Goal: Transaction & Acquisition: Purchase product/service

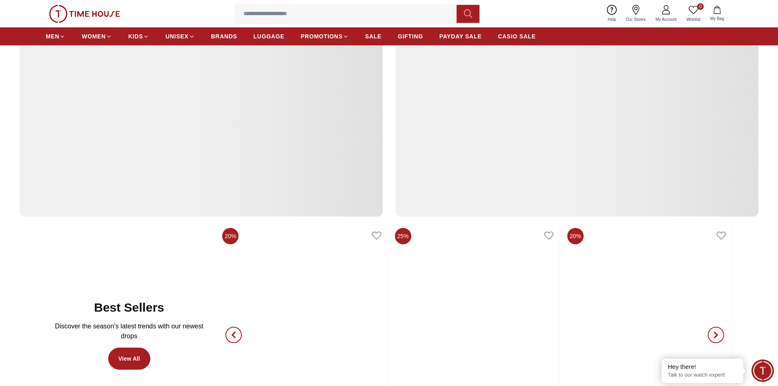
scroll to position [321, 0]
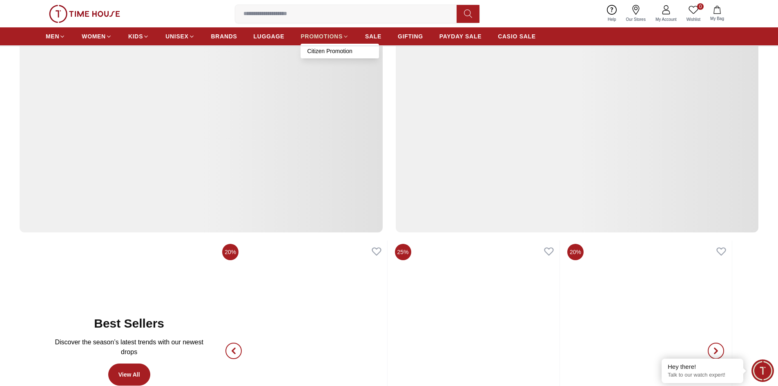
click at [347, 34] on icon at bounding box center [346, 37] width 6 height 6
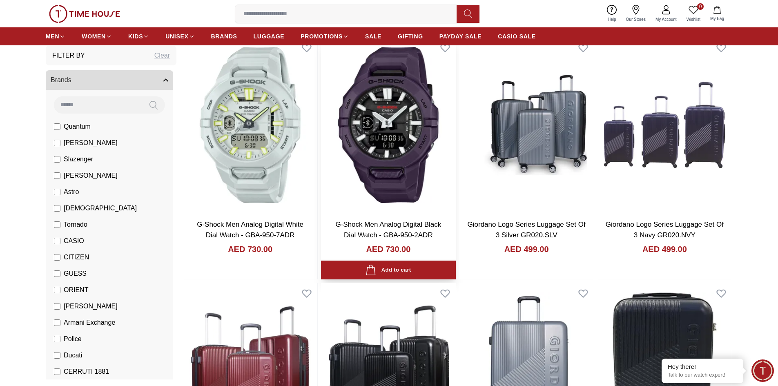
scroll to position [82, 0]
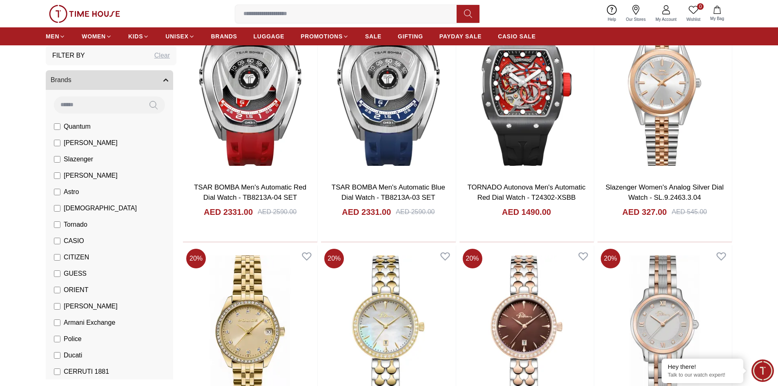
scroll to position [1594, 0]
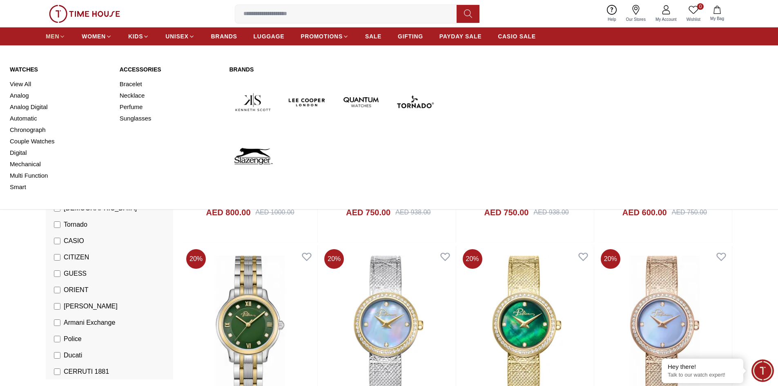
click at [54, 38] on span "MEN" at bounding box center [52, 36] width 13 height 8
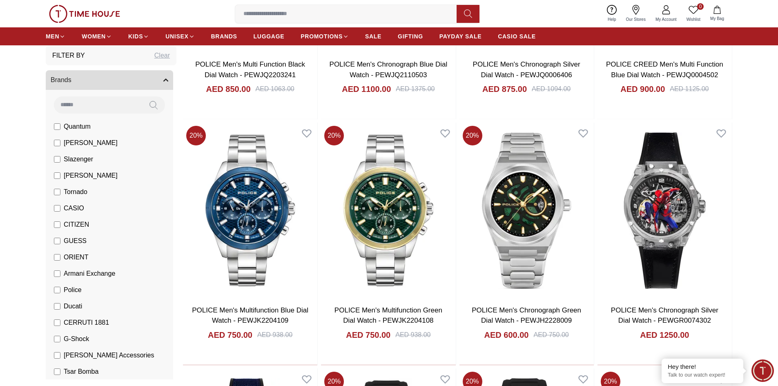
click at [77, 141] on span "[PERSON_NAME]" at bounding box center [91, 143] width 54 height 10
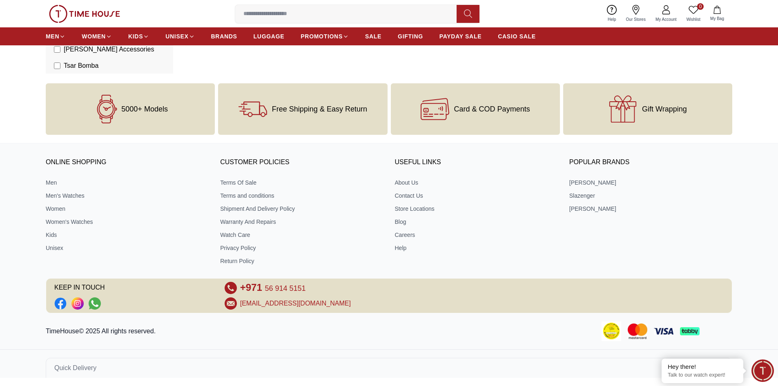
scroll to position [352, 0]
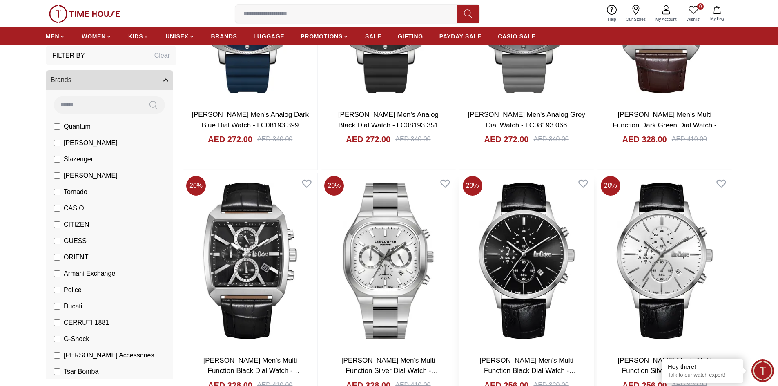
scroll to position [245, 0]
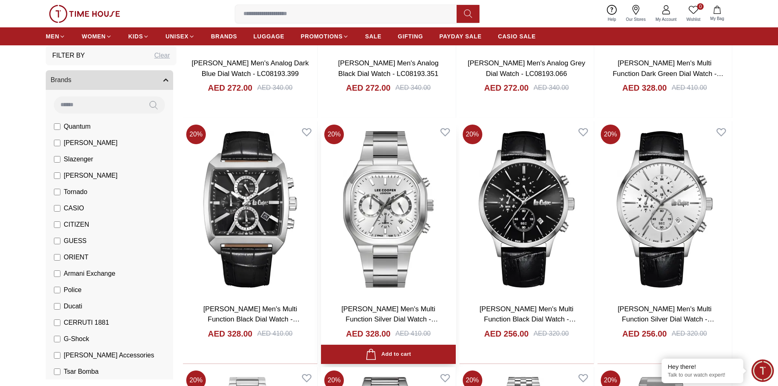
click at [399, 269] on img at bounding box center [388, 209] width 134 height 176
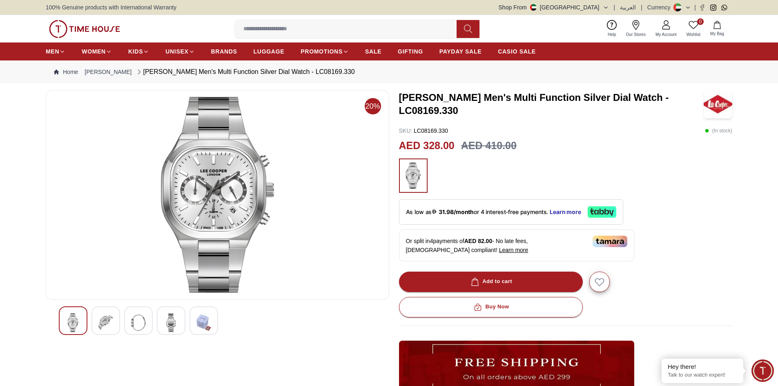
click at [105, 323] on img at bounding box center [105, 322] width 15 height 19
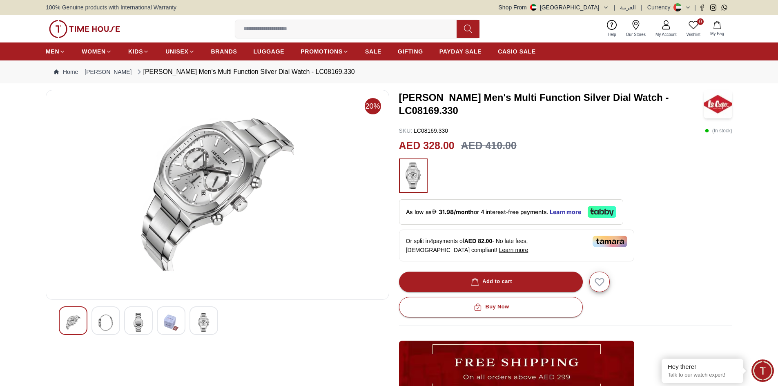
click at [141, 319] on img at bounding box center [138, 322] width 15 height 19
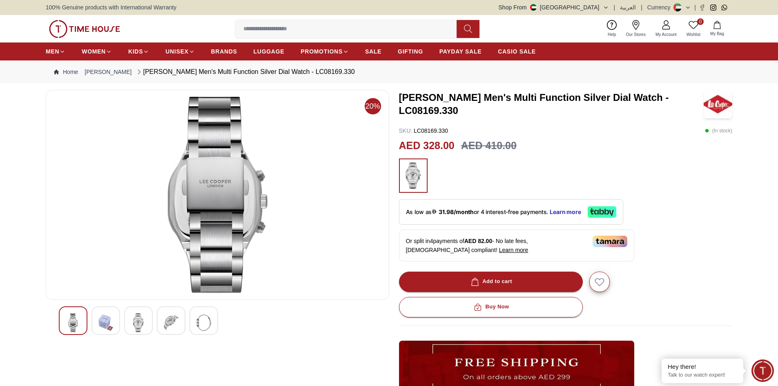
click at [170, 318] on img at bounding box center [171, 322] width 15 height 19
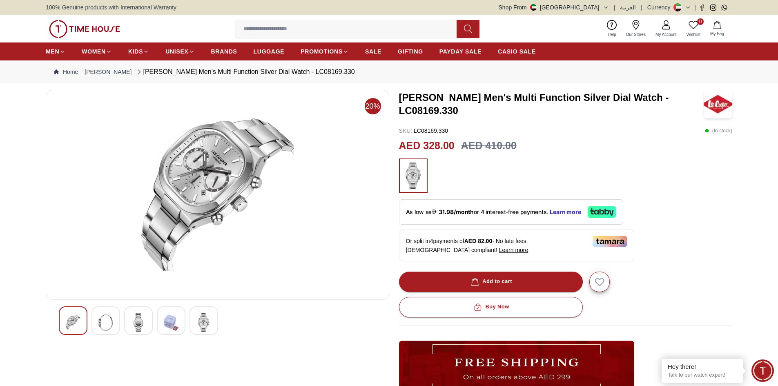
click at [186, 318] on div at bounding box center [218, 320] width 318 height 29
click at [197, 317] on img at bounding box center [204, 322] width 15 height 19
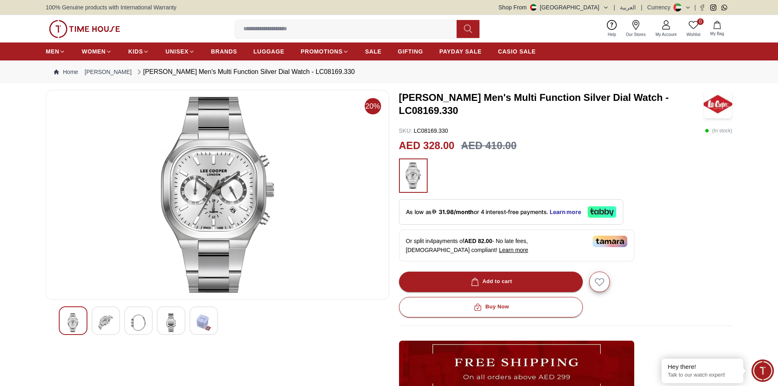
click at [199, 324] on img at bounding box center [204, 322] width 15 height 19
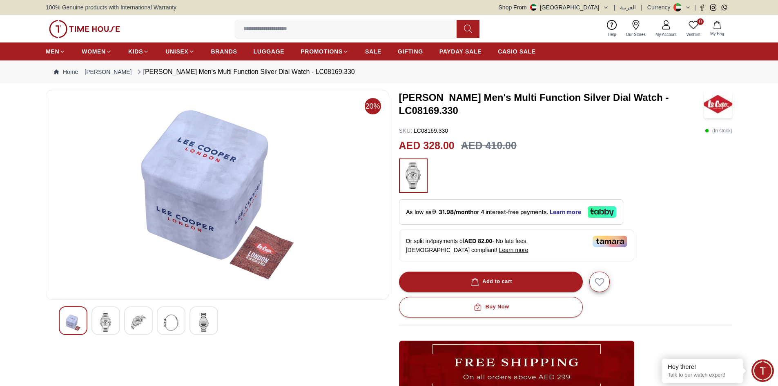
click at [67, 319] on img at bounding box center [73, 322] width 15 height 19
click at [104, 319] on img at bounding box center [105, 322] width 15 height 19
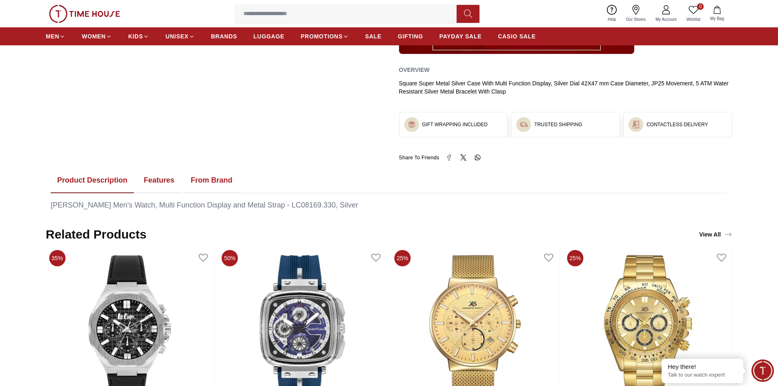
scroll to position [327, 0]
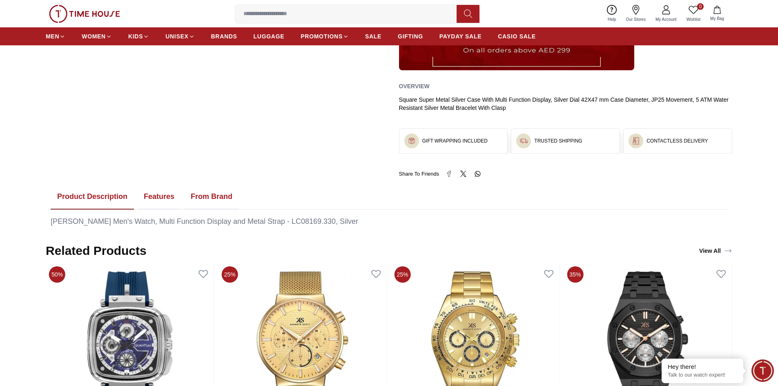
click at [166, 200] on button "Features" at bounding box center [159, 196] width 44 height 25
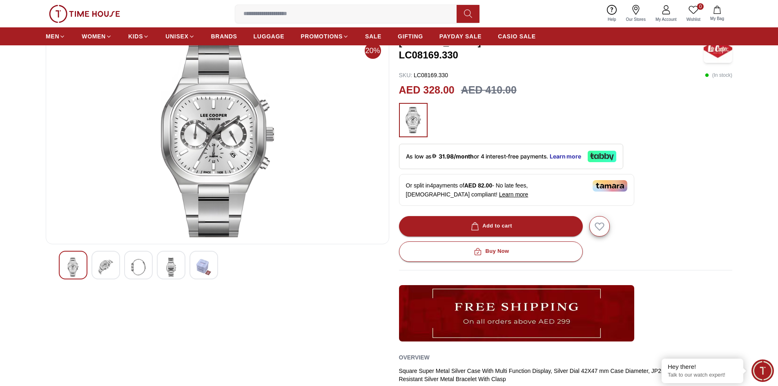
scroll to position [0, 0]
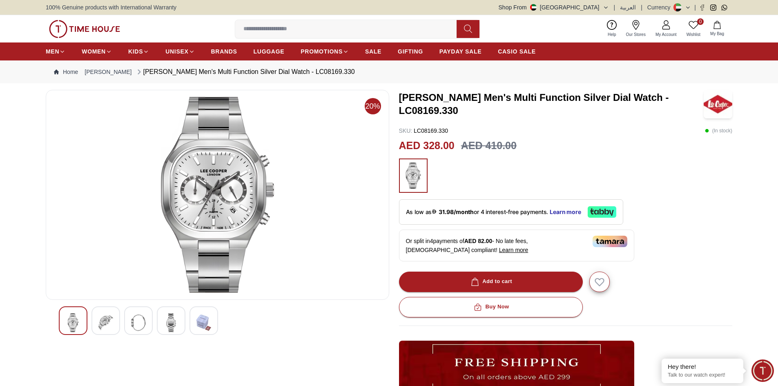
scroll to position [245, 0]
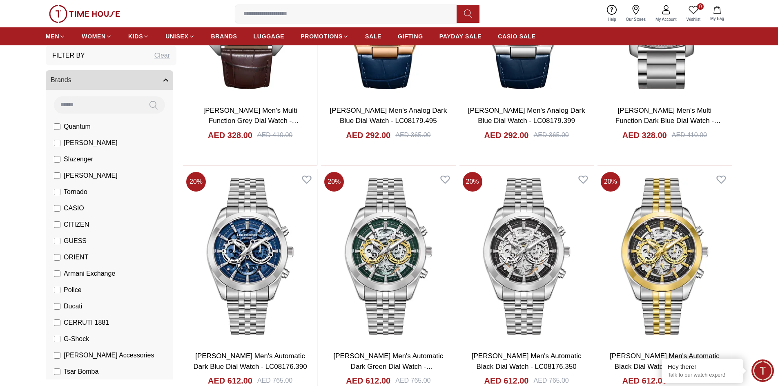
scroll to position [940, 0]
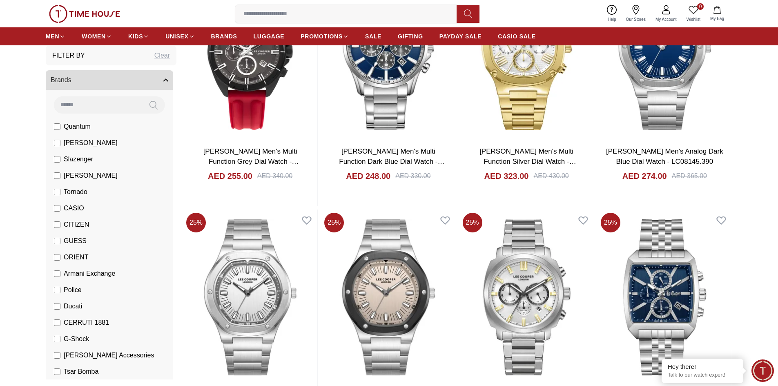
scroll to position [1921, 0]
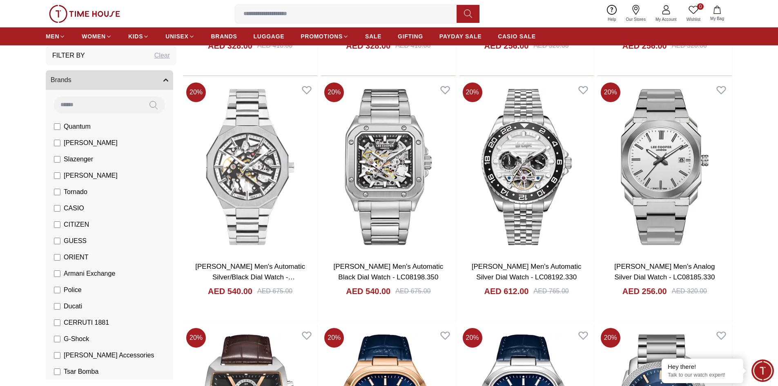
scroll to position [531, 0]
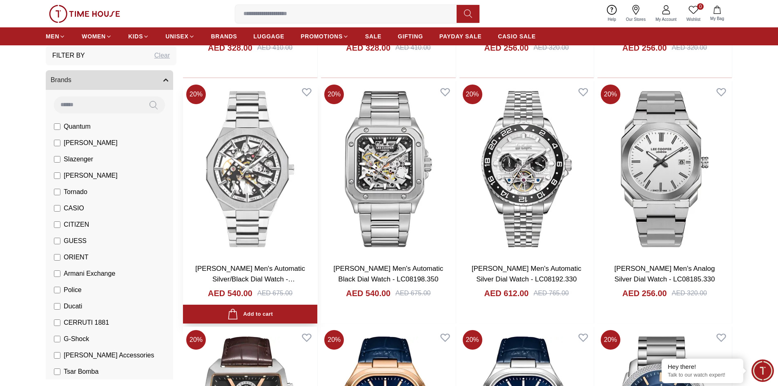
click at [270, 188] on img at bounding box center [250, 169] width 134 height 176
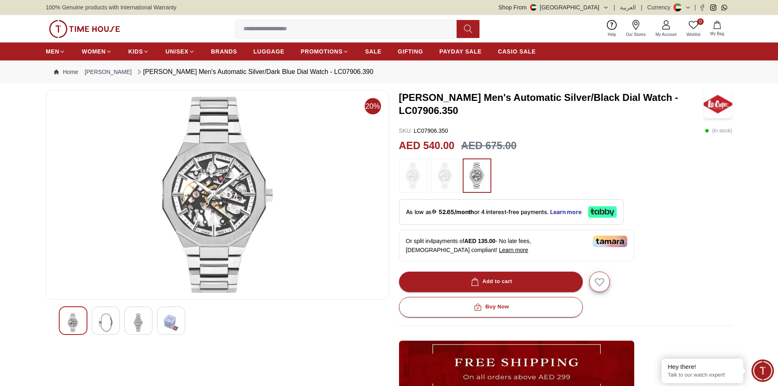
click at [103, 322] on img at bounding box center [105, 322] width 15 height 19
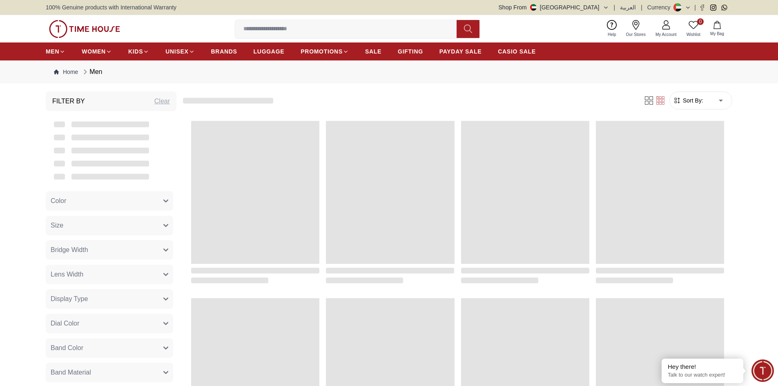
scroll to position [531, 0]
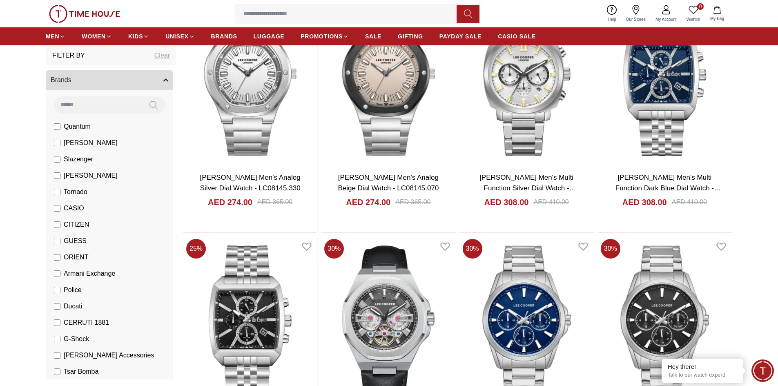
scroll to position [2248, 0]
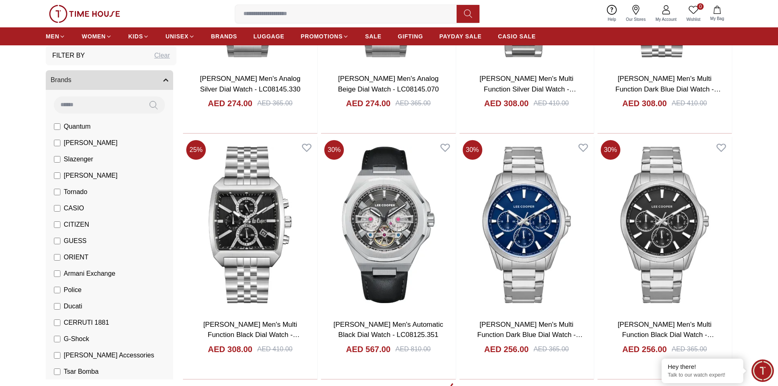
scroll to position [41, 0]
